Goal: Task Accomplishment & Management: Manage account settings

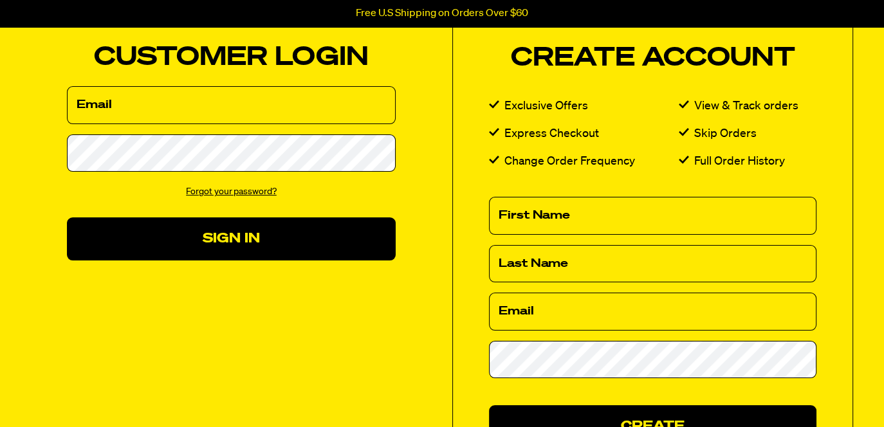
scroll to position [116, 0]
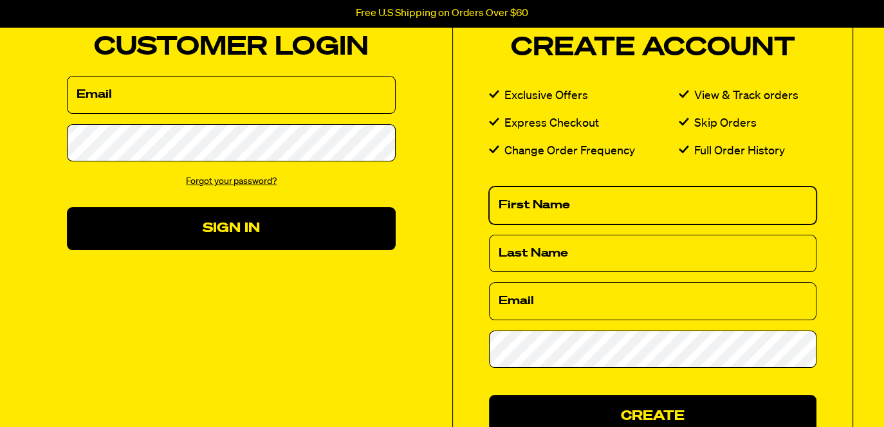
click at [501, 200] on input "First Name" at bounding box center [652, 205] width 327 height 38
type input "Brenda"
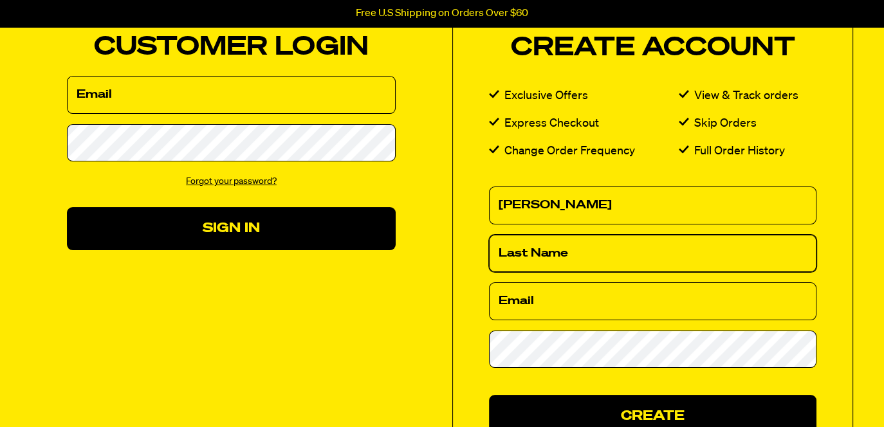
type input "Bowers"
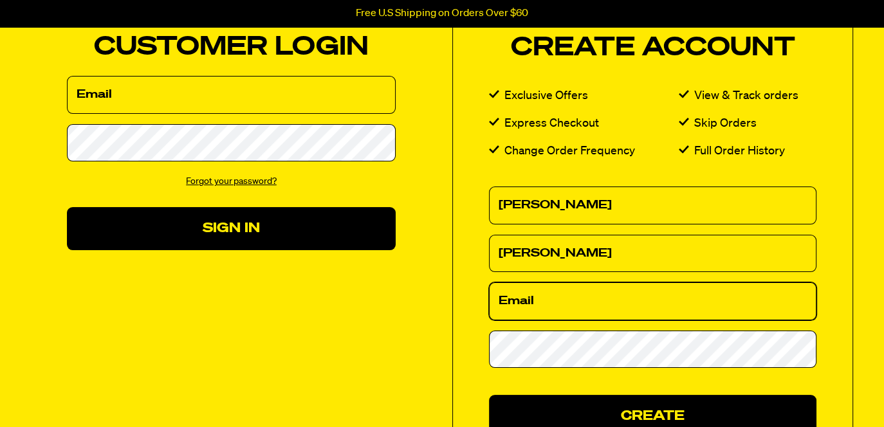
type input "bowersbj1406@live.com"
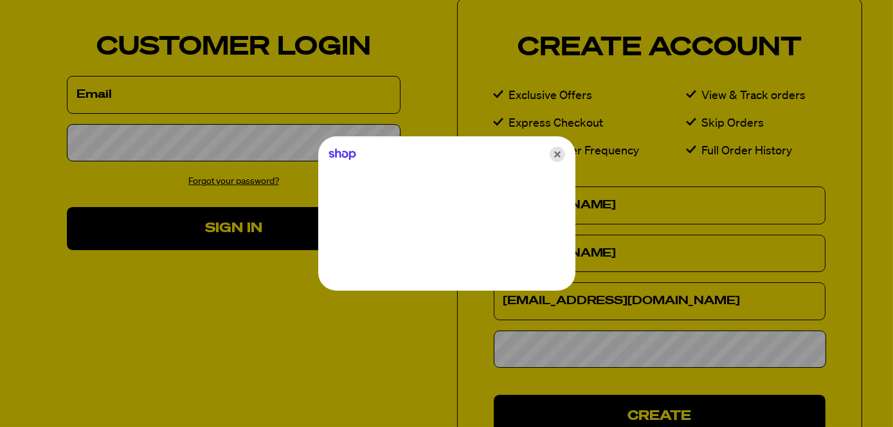
click at [557, 154] on icon "Close" at bounding box center [557, 154] width 15 height 15
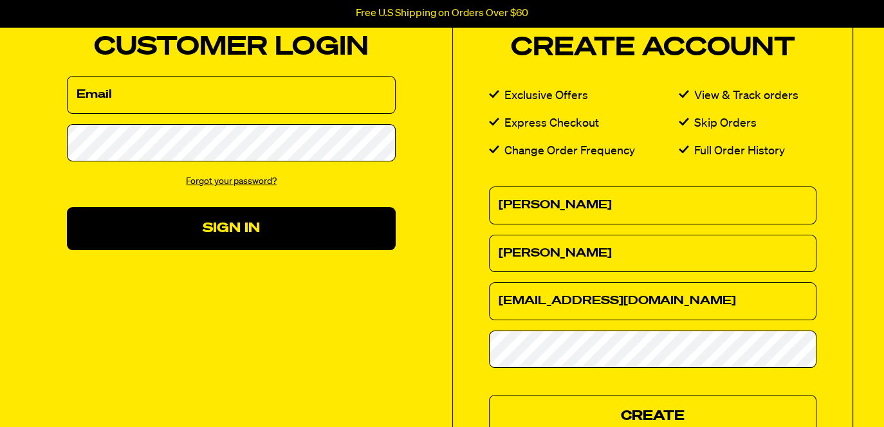
click at [657, 405] on button "Create" at bounding box center [652, 416] width 327 height 43
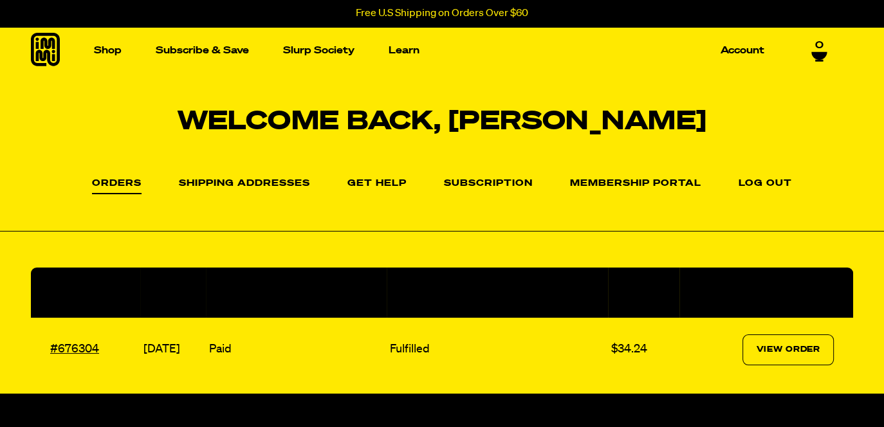
click at [476, 177] on li "Subscription" at bounding box center [488, 183] width 89 height 19
click at [487, 180] on link "Subscription" at bounding box center [488, 186] width 89 height 15
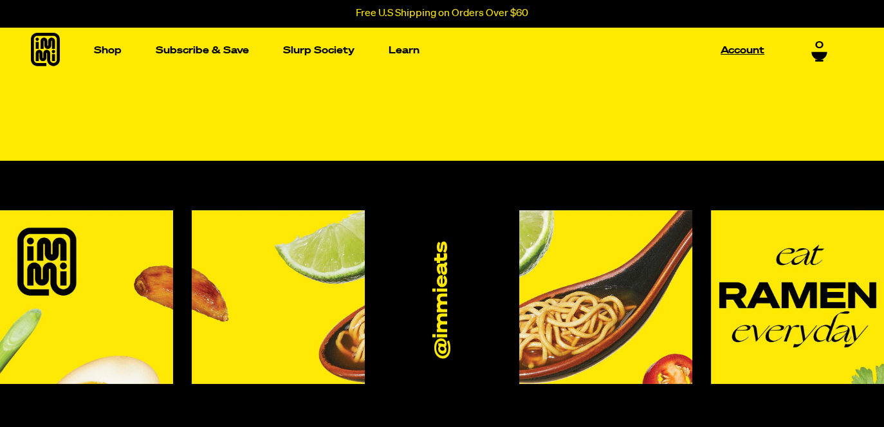
click at [735, 48] on link "Account" at bounding box center [742, 51] width 54 height 20
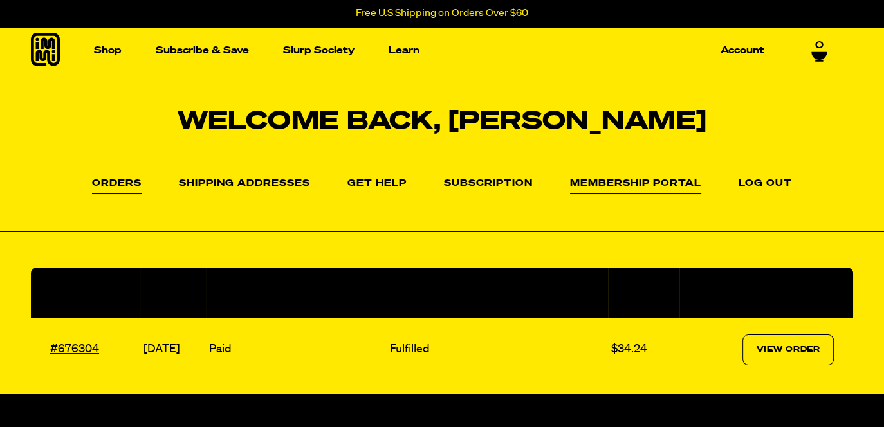
click at [625, 180] on link "Membership Portal" at bounding box center [635, 186] width 131 height 15
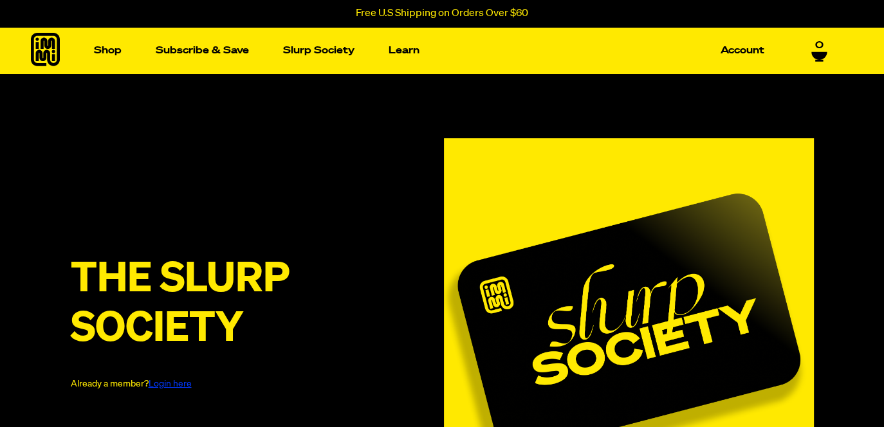
click at [265, 104] on div "The Slurp Society Already a member? Login here" at bounding box center [442, 323] width 884 height 498
click at [822, 46] on span "0" at bounding box center [819, 45] width 8 height 12
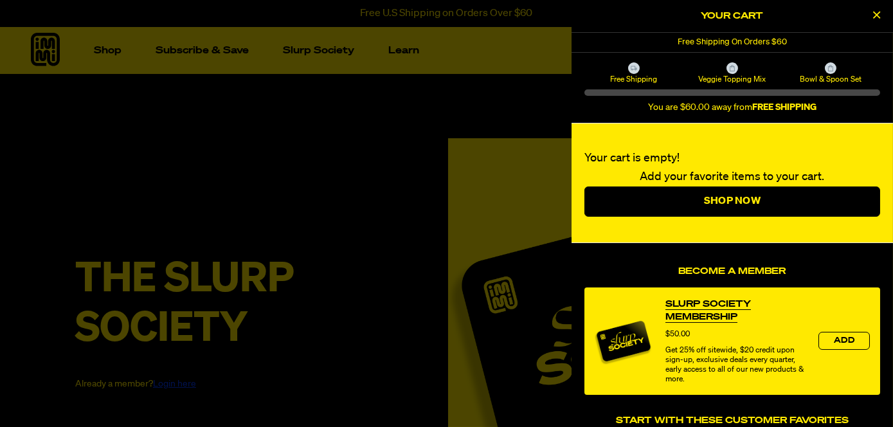
click at [877, 15] on icon "Close Cart" at bounding box center [877, 15] width 7 height 12
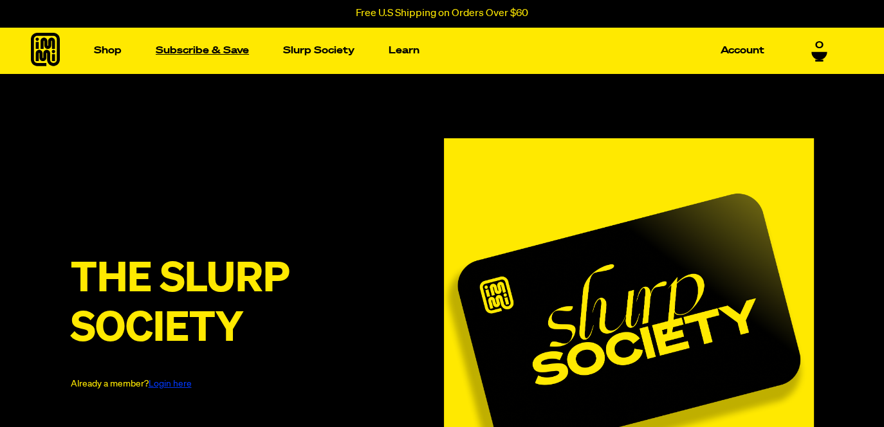
click at [185, 47] on link "Subscribe & Save" at bounding box center [202, 51] width 104 height 20
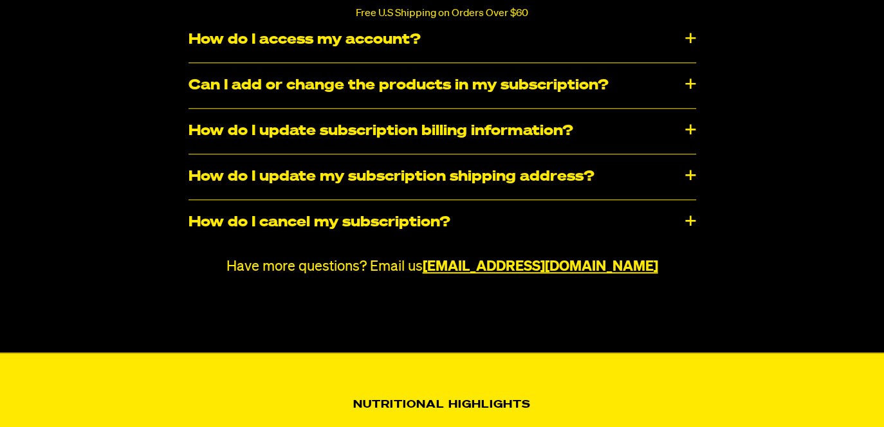
scroll to position [1409, 0]
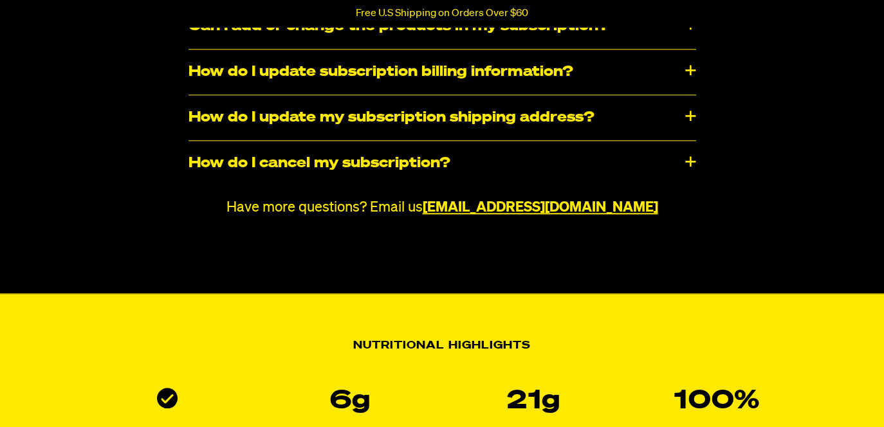
click at [691, 161] on div "How do I cancel my subscription?" at bounding box center [441, 163] width 507 height 45
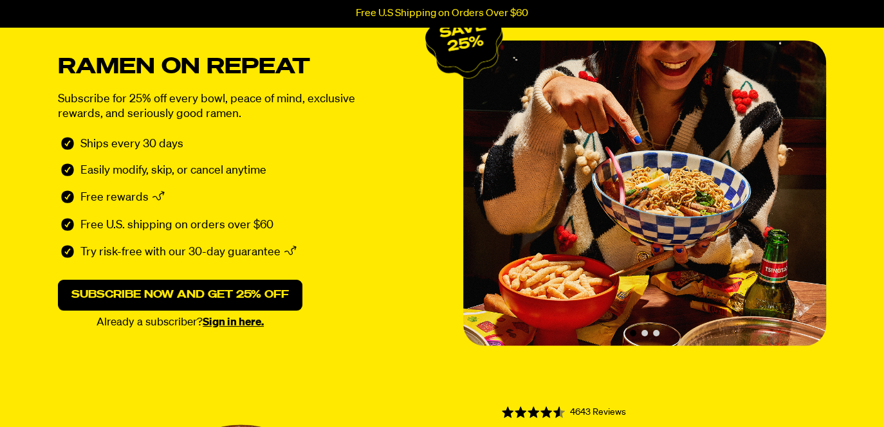
scroll to position [0, 0]
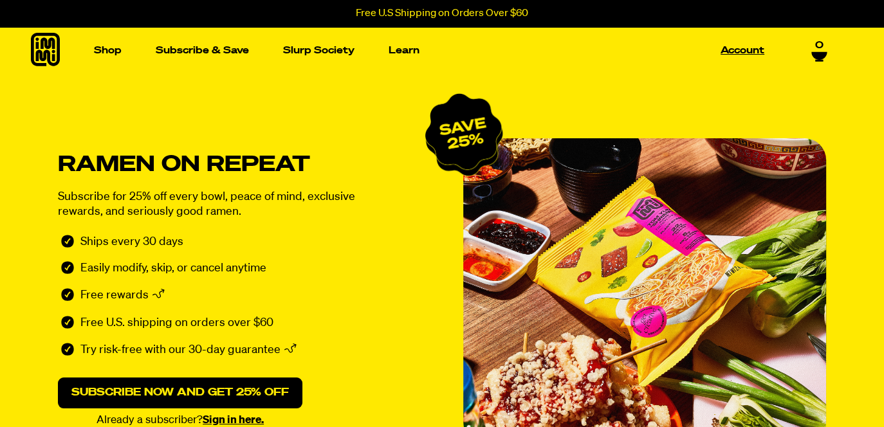
click at [733, 48] on link "Account" at bounding box center [742, 51] width 54 height 20
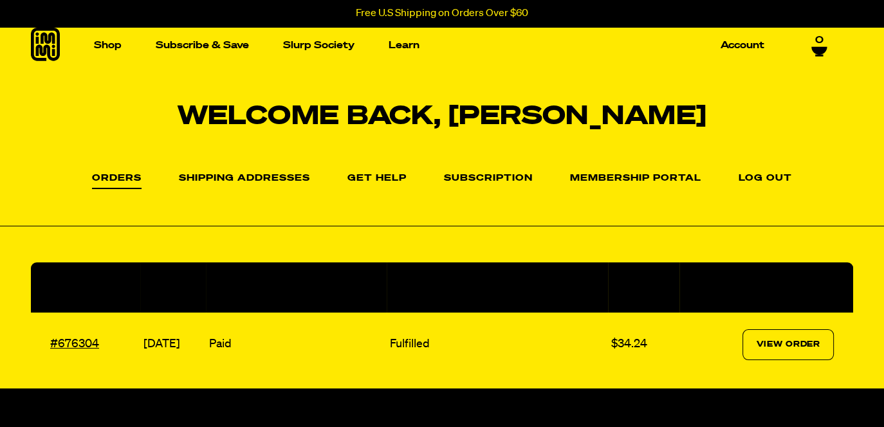
scroll to position [2, 0]
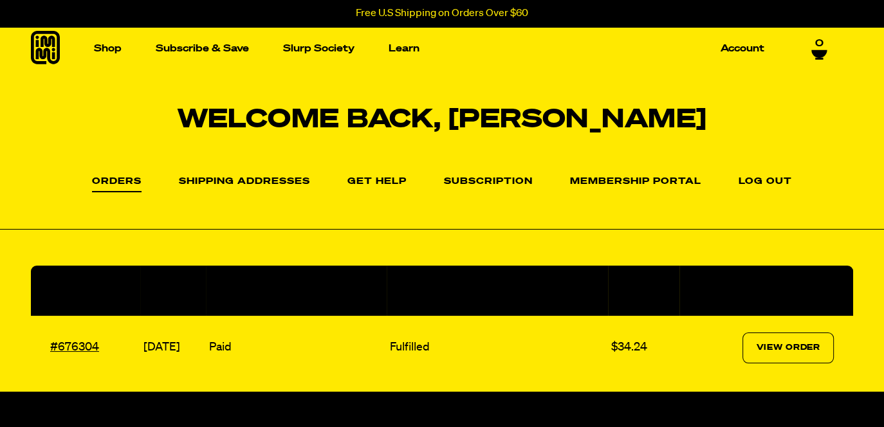
click at [619, 172] on li "Membership Portal" at bounding box center [635, 181] width 131 height 19
click at [626, 179] on link "Membership Portal" at bounding box center [635, 184] width 131 height 15
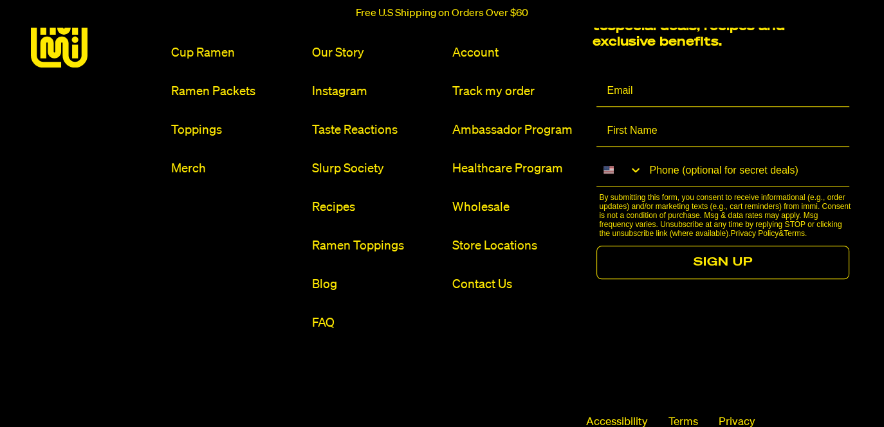
scroll to position [1469, 0]
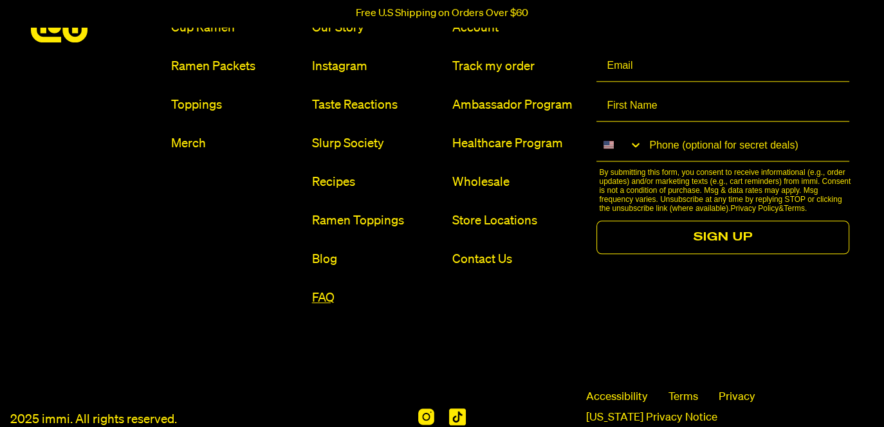
click at [322, 289] on link "FAQ" at bounding box center [377, 297] width 130 height 17
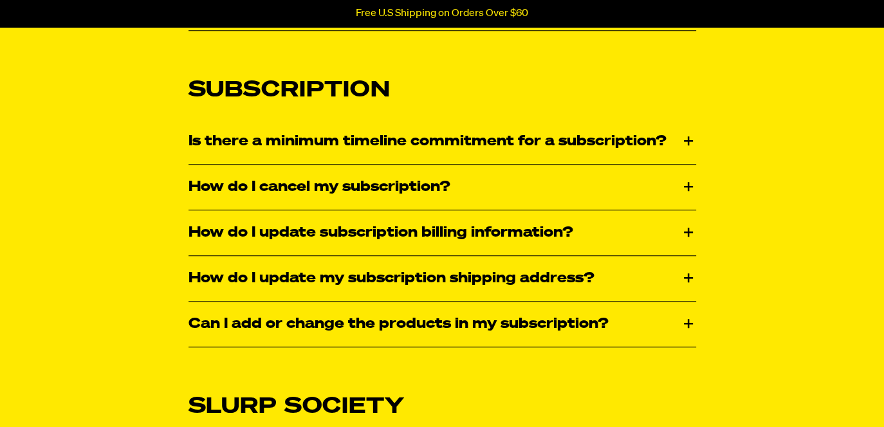
scroll to position [1000, 0]
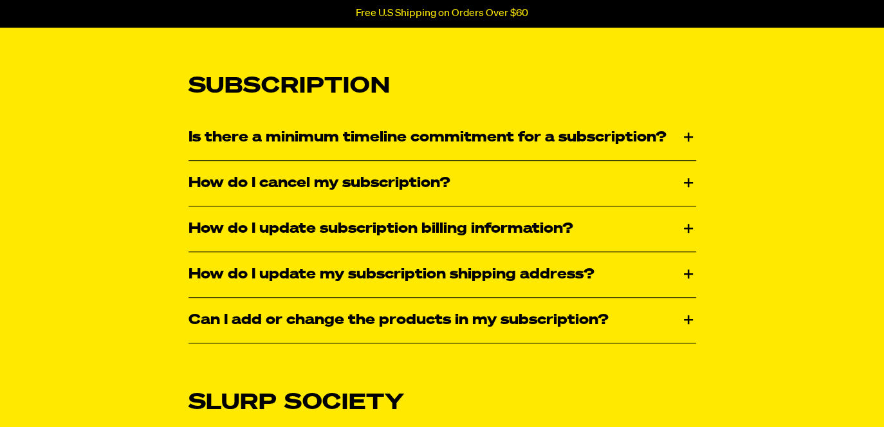
click at [687, 174] on div "How do I cancel my subscription?" at bounding box center [441, 183] width 507 height 45
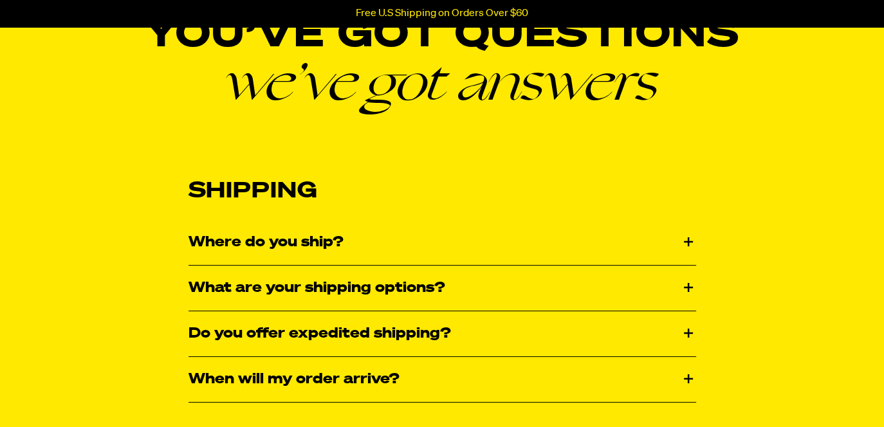
scroll to position [0, 0]
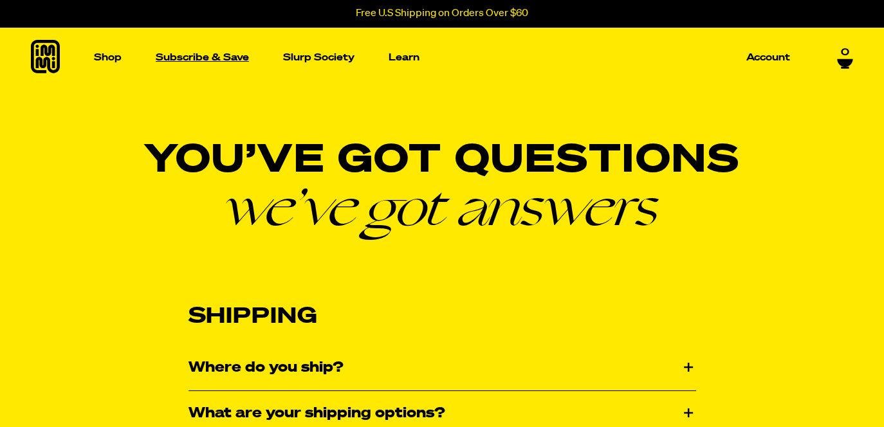
click at [181, 57] on p "Subscribe & Save" at bounding box center [202, 58] width 93 height 10
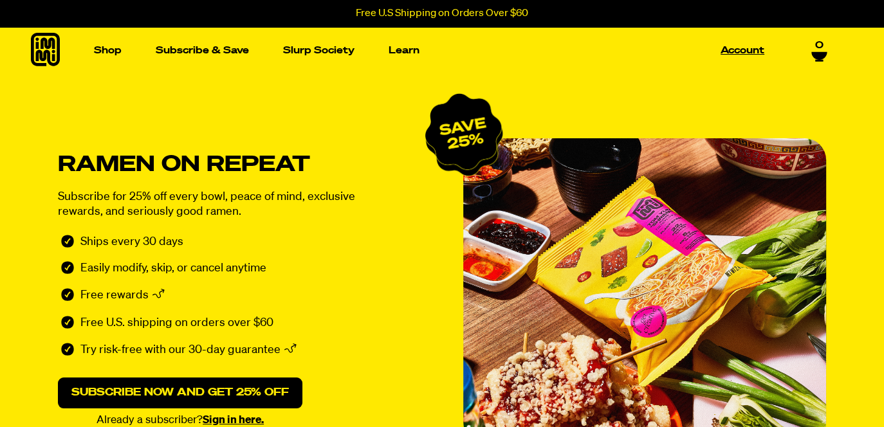
click at [738, 47] on link "Account" at bounding box center [742, 51] width 54 height 20
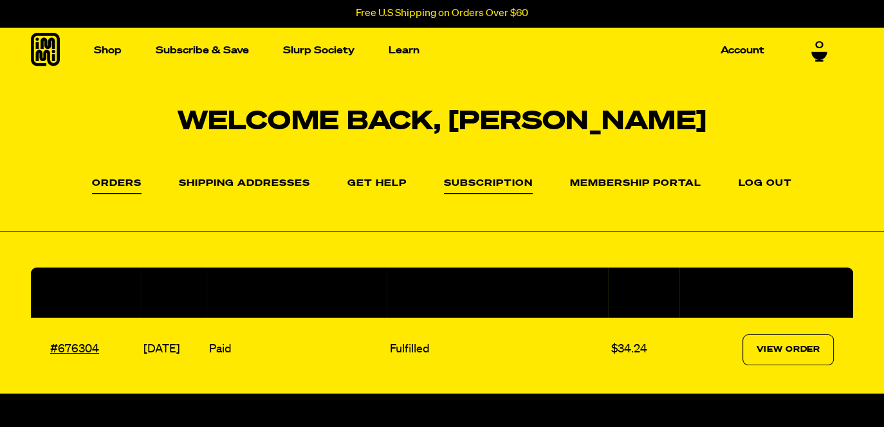
click at [478, 180] on link "Subscription" at bounding box center [488, 186] width 89 height 15
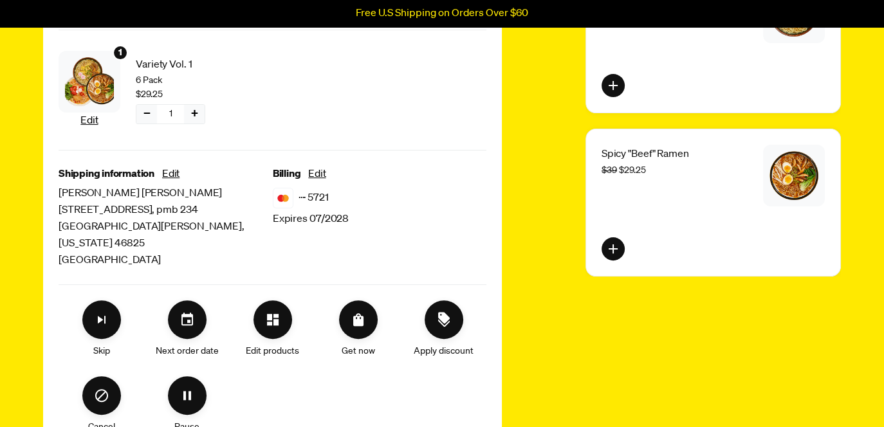
scroll to position [353, 0]
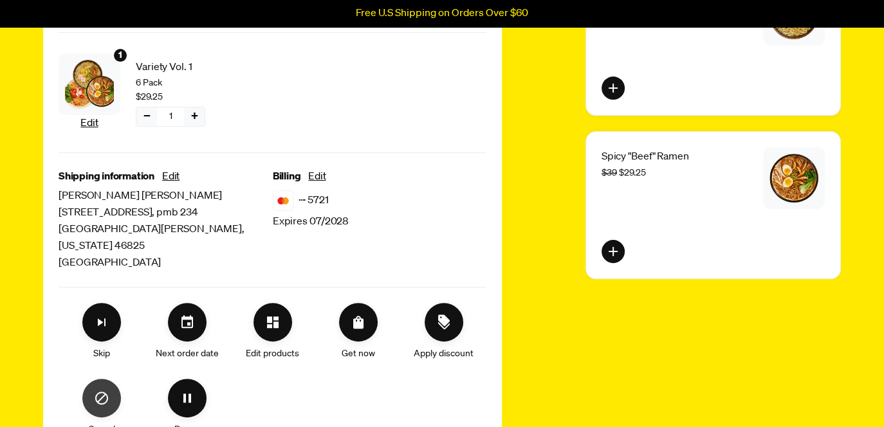
click at [100, 390] on icon "Cancel" at bounding box center [101, 397] width 15 height 15
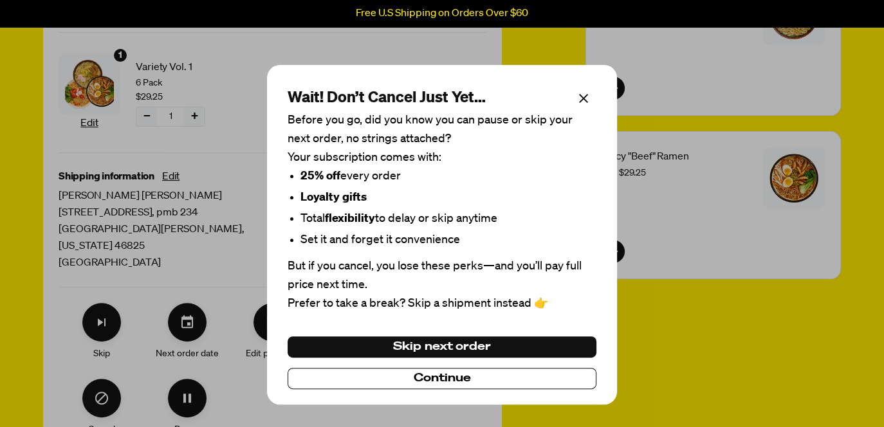
click at [443, 374] on span "Continue" at bounding box center [442, 379] width 57 height 14
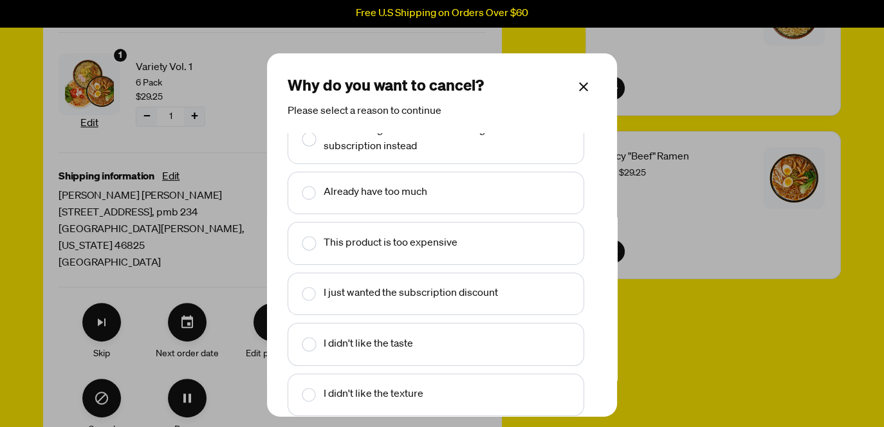
scroll to position [28, 0]
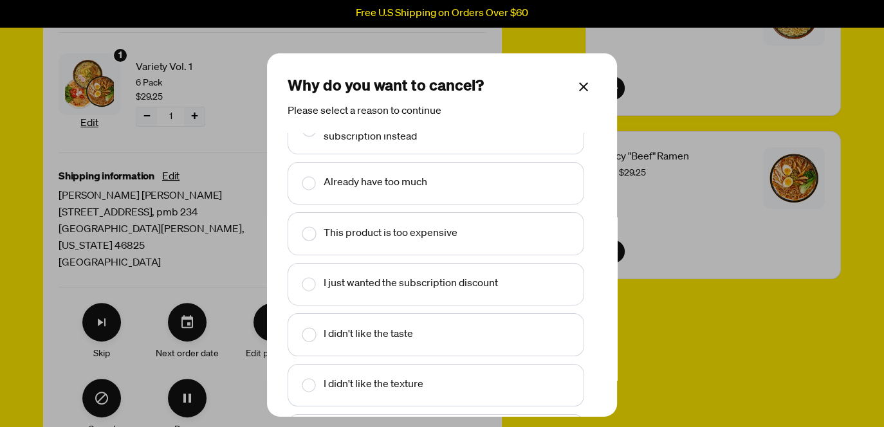
click at [356, 228] on text "This product is too expensive" at bounding box center [390, 234] width 134 height 17
checkbox input "true"
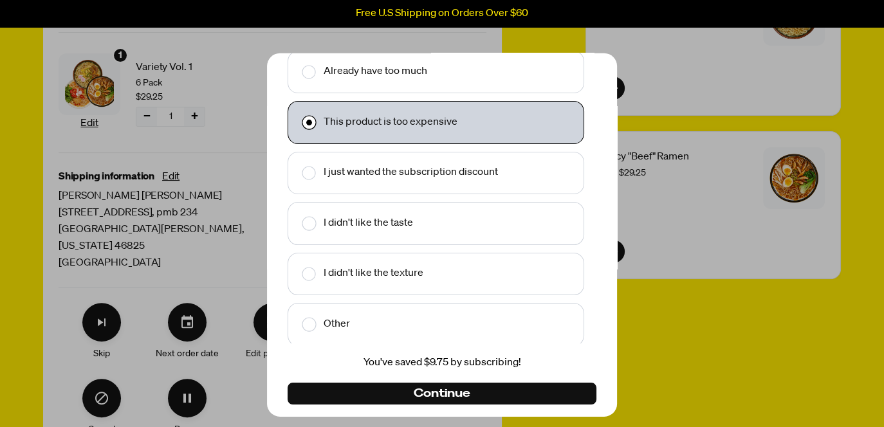
scroll to position [120, 0]
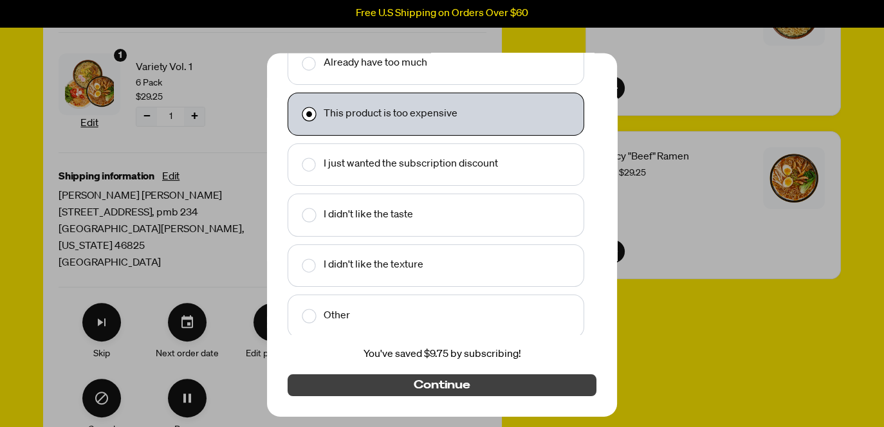
click at [434, 379] on span "Continue" at bounding box center [442, 385] width 57 height 14
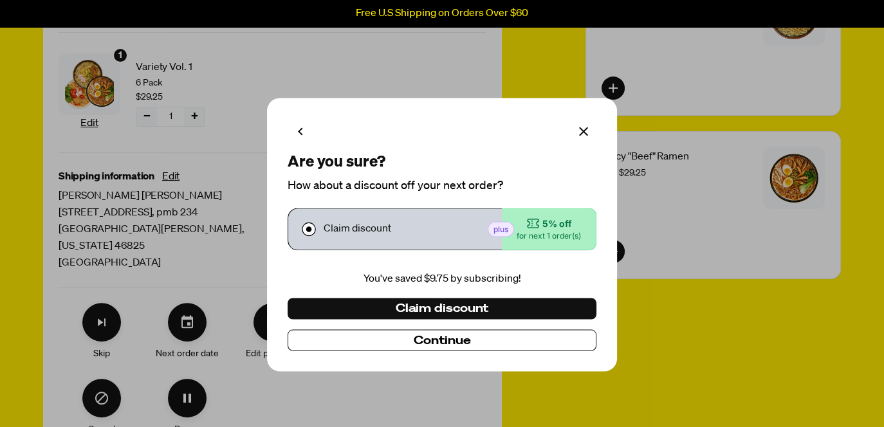
scroll to position [0, 0]
click at [436, 337] on span "Continue" at bounding box center [442, 340] width 57 height 14
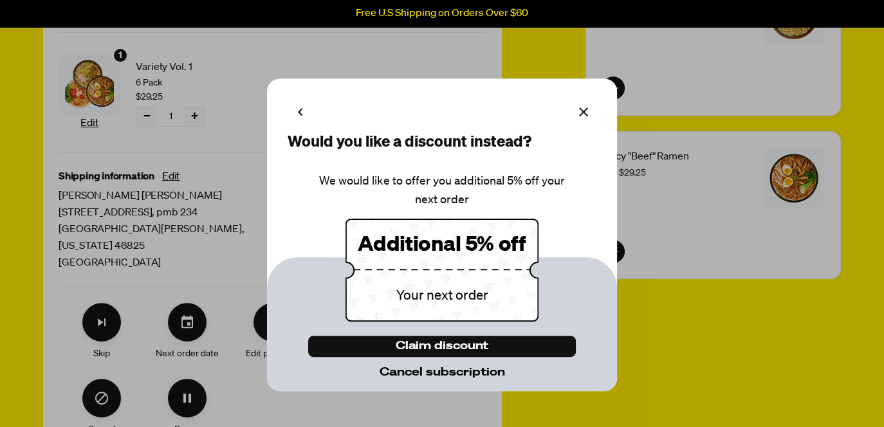
click at [433, 370] on span "Cancel subscription" at bounding box center [441, 372] width 125 height 14
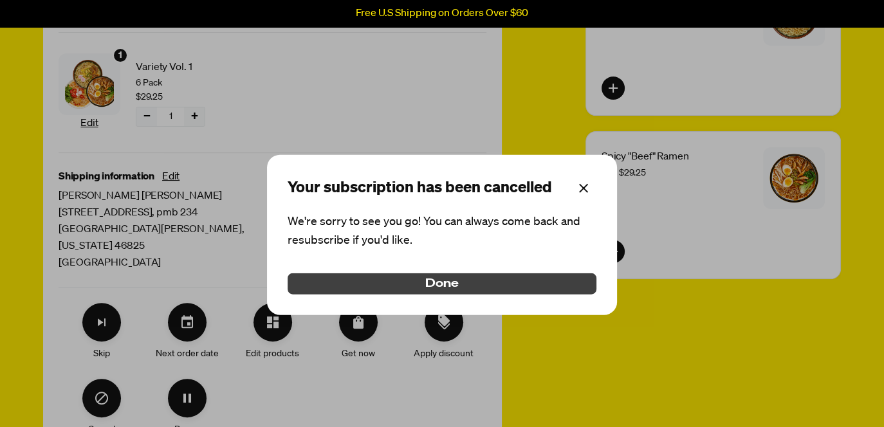
click at [447, 282] on span "Done" at bounding box center [441, 284] width 33 height 14
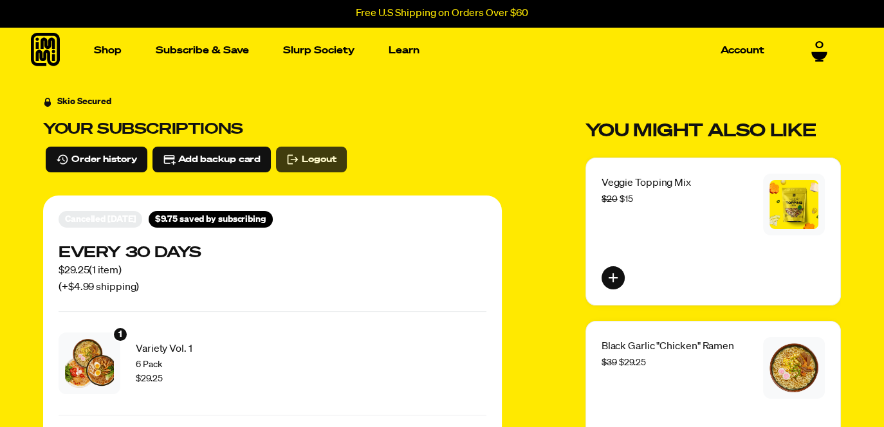
click at [313, 155] on span "Logout" at bounding box center [319, 159] width 34 height 14
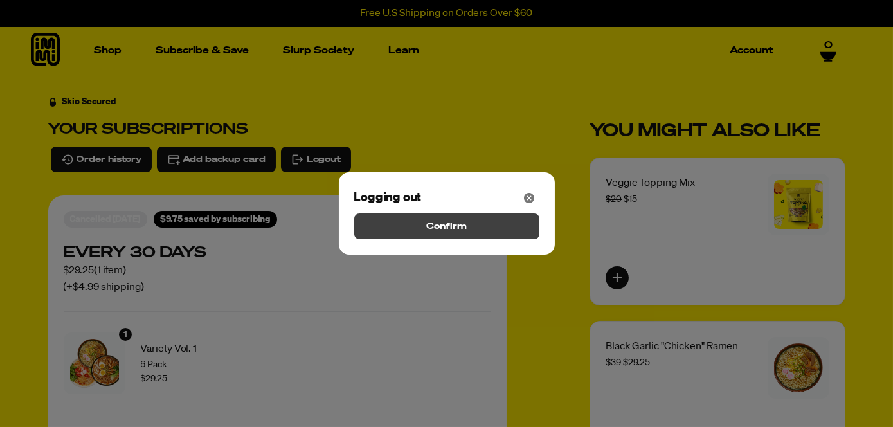
click at [459, 226] on span "Confirm" at bounding box center [446, 226] width 40 height 14
